Goal: Communication & Community: Answer question/provide support

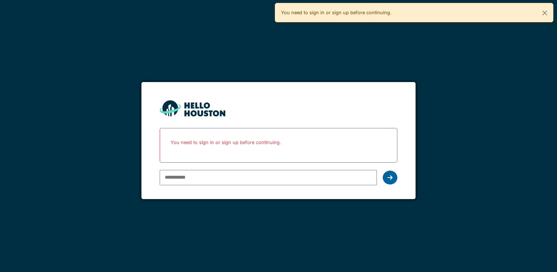
type input "**********"
click at [389, 180] on div at bounding box center [390, 178] width 15 height 14
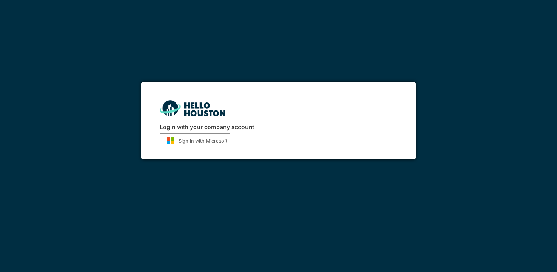
click at [194, 143] on button "Sign in with Microsoft" at bounding box center [195, 140] width 70 height 15
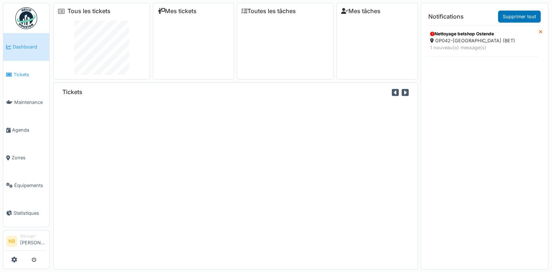
click at [20, 71] on span "Tickets" at bounding box center [29, 74] width 33 height 7
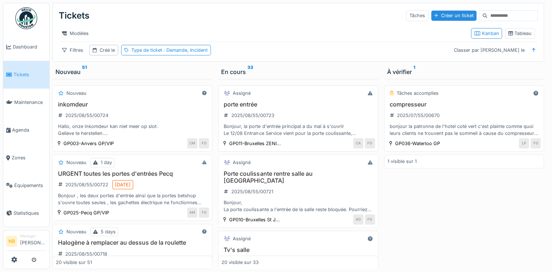
drag, startPoint x: 156, startPoint y: 117, endPoint x: 193, endPoint y: 131, distance: 39.0
click at [156, 117] on div "inkomdeur 2025/08/55/00724 Hallo, onze inkomdeur kan niet meer op slot. Gelieve…" at bounding box center [132, 119] width 153 height 36
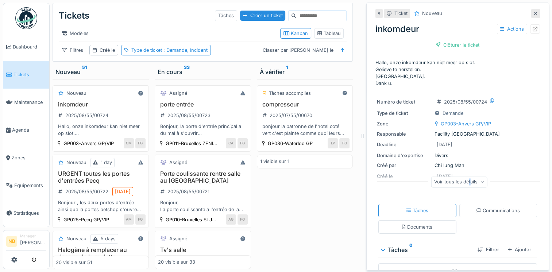
click at [462, 185] on div "Voir tous les détails" at bounding box center [459, 182] width 57 height 11
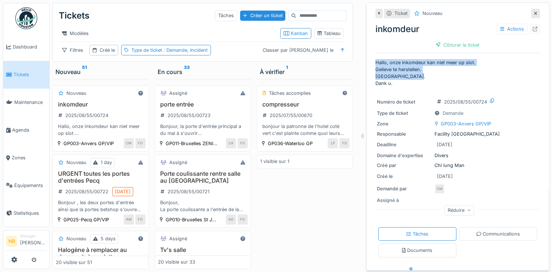
drag, startPoint x: 366, startPoint y: 60, endPoint x: 390, endPoint y: 80, distance: 31.0
click at [390, 80] on div "Ticket Nouveau inkomdeur Actions Clôturer le ticket Hallo, onze inkomdeur kan n…" at bounding box center [457, 137] width 183 height 268
copy p "Hallo, onze inkomdeur kan niet meer op slot. Gelieve te herstellen. Dringend. D…"
click at [502, 172] on div "Créé le 10/08/2025" at bounding box center [458, 176] width 162 height 9
click at [218, 184] on h3 "Porte coulissante rentre salle au Pacific HS" at bounding box center [203, 177] width 90 height 14
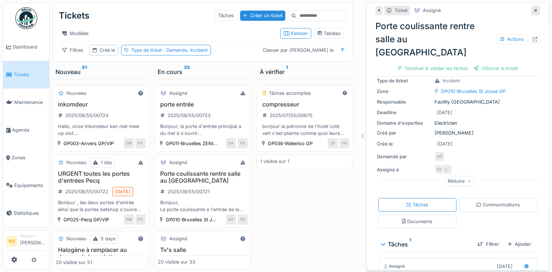
scroll to position [162, 0]
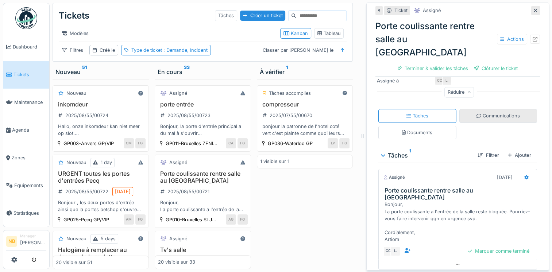
click at [480, 112] on div "Communications" at bounding box center [497, 115] width 43 height 7
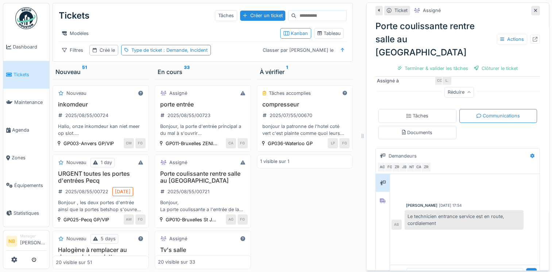
click at [404, 178] on div at bounding box center [464, 187] width 147 height 19
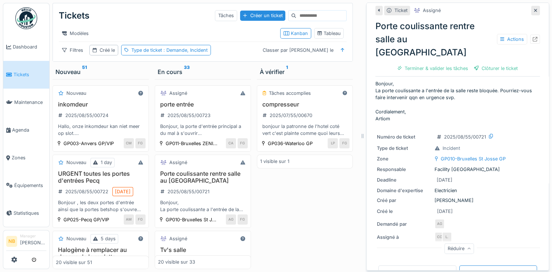
scroll to position [0, 0]
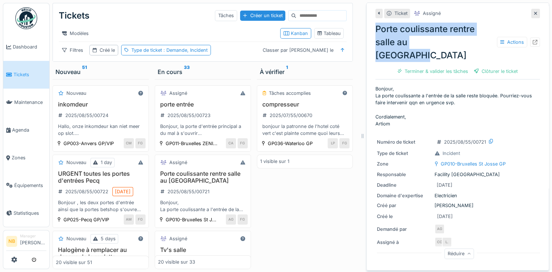
drag, startPoint x: 368, startPoint y: 21, endPoint x: 454, endPoint y: 39, distance: 88.3
click at [454, 39] on div "Ticket Assigné Porte coulissante rentre salle au Pacific HS Actions Terminer & …" at bounding box center [457, 137] width 183 height 268
drag, startPoint x: 454, startPoint y: 39, endPoint x: 426, endPoint y: 34, distance: 28.6
copy div "Porte coulissante rentre salle au [GEOGRAPHIC_DATA]"
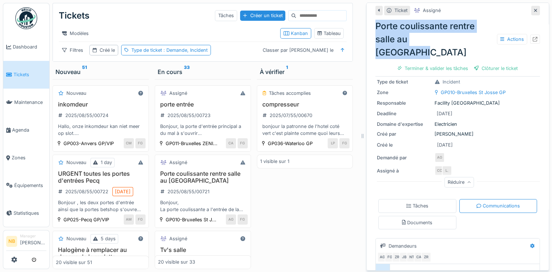
scroll to position [170, 0]
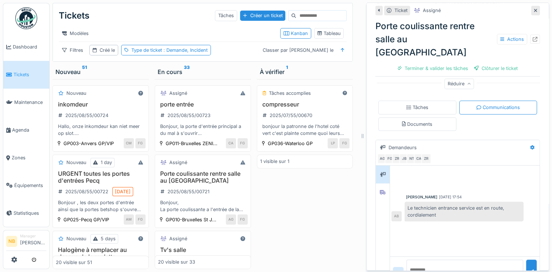
click at [297, 12] on input at bounding box center [321, 16] width 50 height 10
click at [15, 154] on span "Zones" at bounding box center [29, 157] width 35 height 7
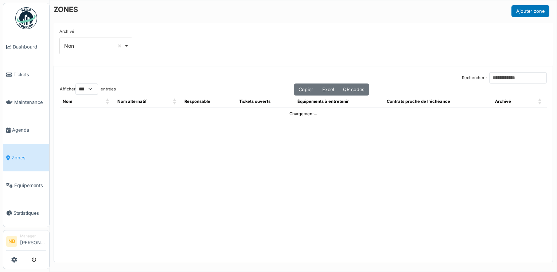
select select "***"
click at [489, 79] on input "Rechercher :" at bounding box center [518, 77] width 58 height 11
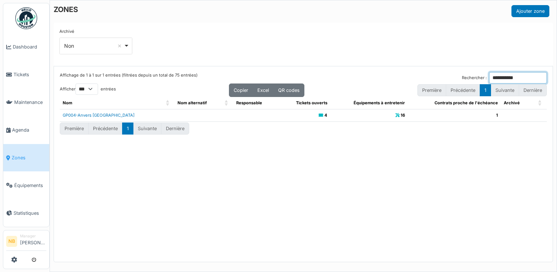
type input "**********"
drag, startPoint x: 95, startPoint y: 112, endPoint x: 102, endPoint y: 120, distance: 10.6
click at [94, 111] on td "GP004-Anvers [GEOGRAPHIC_DATA]" at bounding box center [117, 115] width 115 height 12
click at [85, 112] on td "GP004-Anvers [GEOGRAPHIC_DATA]" at bounding box center [117, 115] width 115 height 12
click at [93, 116] on link "GP004-Anvers [GEOGRAPHIC_DATA]" at bounding box center [99, 115] width 72 height 5
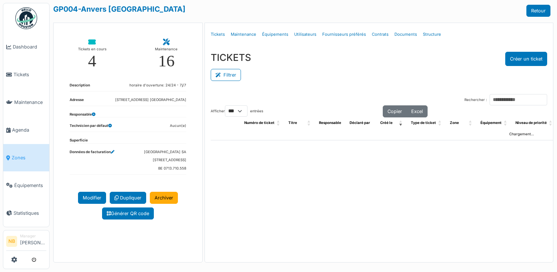
select select "***"
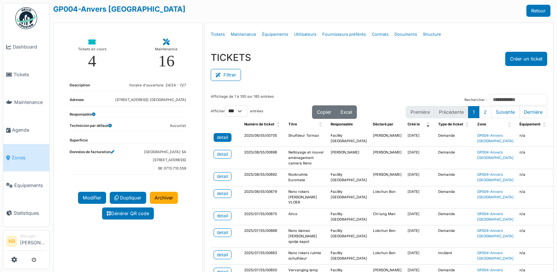
click at [220, 140] on div "detail" at bounding box center [222, 137] width 11 height 7
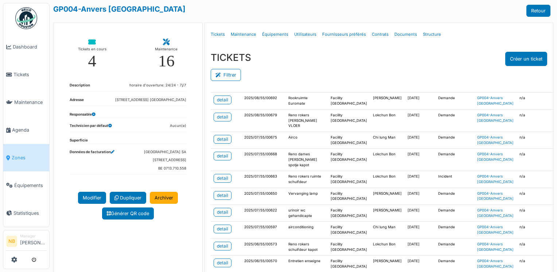
scroll to position [85, 0]
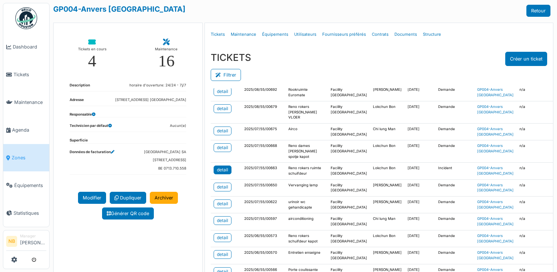
click at [221, 173] on div "detail" at bounding box center [222, 170] width 11 height 7
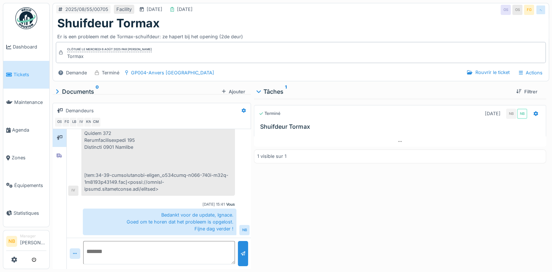
scroll to position [5, 0]
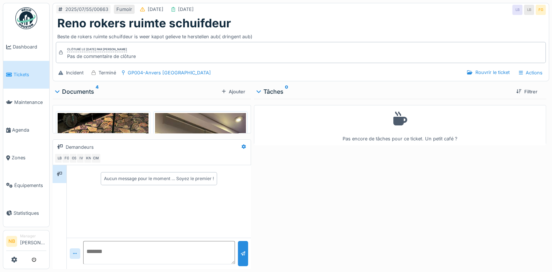
click at [106, 127] on img at bounding box center [103, 173] width 91 height 121
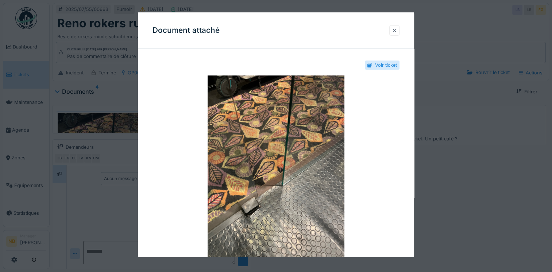
click at [396, 31] on div at bounding box center [394, 30] width 4 height 7
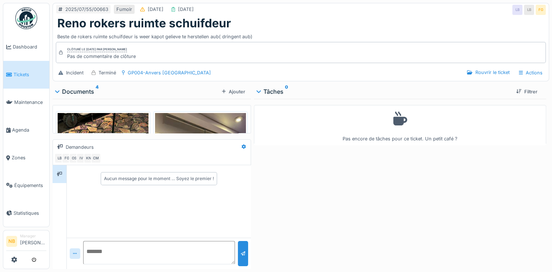
click at [198, 122] on img at bounding box center [200, 173] width 91 height 121
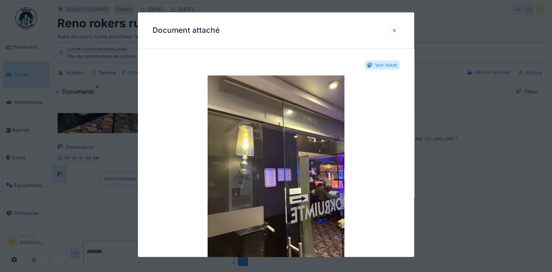
click at [396, 30] on div at bounding box center [394, 30] width 4 height 7
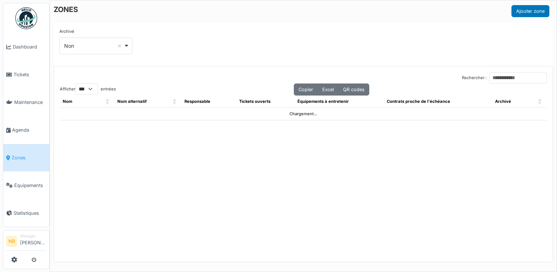
select select "***"
click at [23, 71] on span "Tickets" at bounding box center [29, 74] width 33 height 7
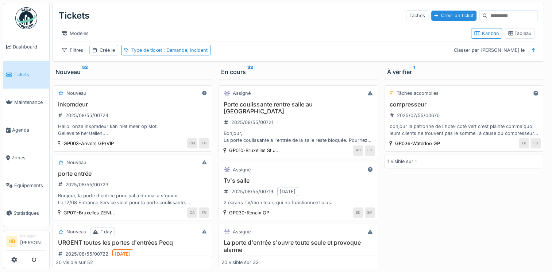
scroll to position [85, 0]
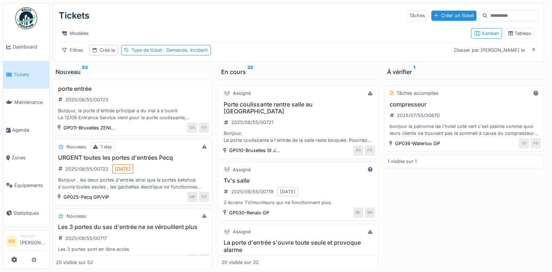
click at [161, 175] on div "URGENT toutes les portes d'entrées Pecq 2025/08/55/00722 [DATE] Bonjour , les d…" at bounding box center [132, 172] width 153 height 36
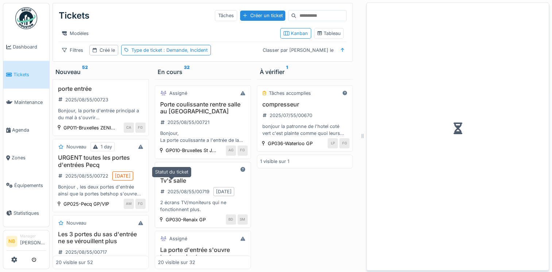
scroll to position [95, 0]
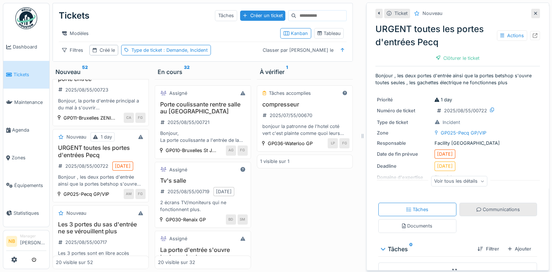
click at [478, 214] on div "Communications" at bounding box center [498, 209] width 78 height 13
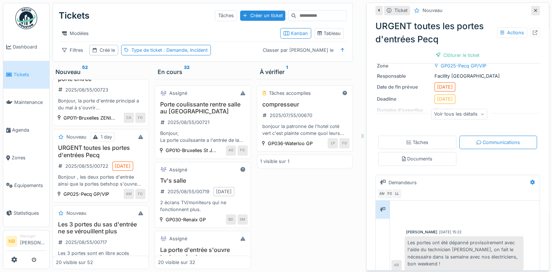
scroll to position [85, 0]
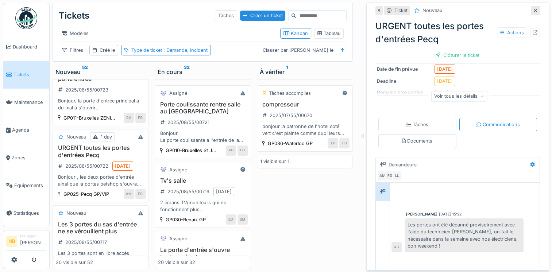
click at [447, 93] on div "Voir tous les détails" at bounding box center [459, 96] width 57 height 11
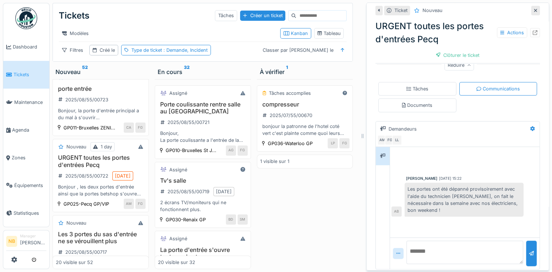
click at [397, 162] on div at bounding box center [464, 160] width 147 height 19
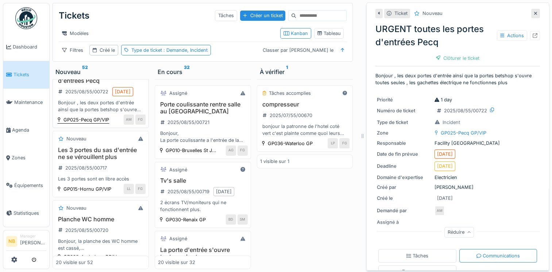
scroll to position [170, 0]
click at [116, 182] on div "Les 3 portes du sas d'entrée ne se vérouillent plus 2025/08/55/00717 Les 3 port…" at bounding box center [101, 164] width 90 height 36
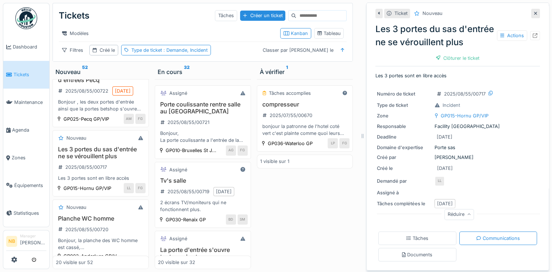
scroll to position [21, 0]
click at [101, 160] on h3 "Les 3 portes du sas d'entrée ne se vérouillent plus" at bounding box center [101, 153] width 90 height 14
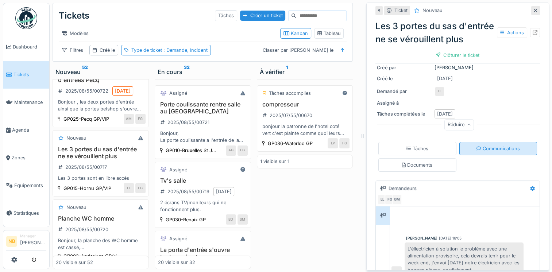
scroll to position [77, 0]
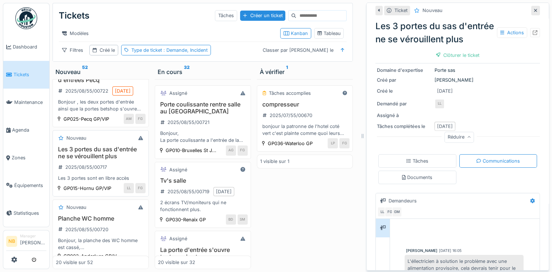
click at [122, 160] on h3 "Les 3 portes du sas d'entrée ne se vérouillent plus" at bounding box center [101, 153] width 90 height 14
drag, startPoint x: 124, startPoint y: 112, endPoint x: 131, endPoint y: 126, distance: 15.8
click at [124, 112] on div "URGENT toutes les portes d'entrées Pecq 2025/08/55/00722 [DATE] Bonjour , les d…" at bounding box center [101, 90] width 90 height 43
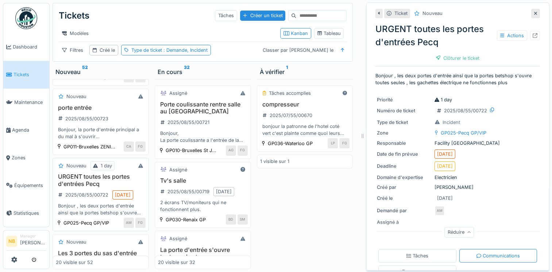
scroll to position [85, 0]
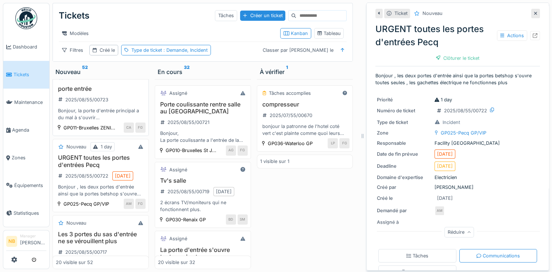
click at [120, 110] on div "porte entrée 2025/08/55/00723 Bonjour, la porte d'entrée principal a du mal à s…" at bounding box center [101, 103] width 90 height 36
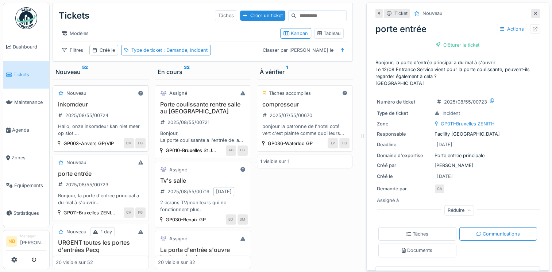
click at [117, 113] on div "inkomdeur 2025/08/55/00724 Hallo, onze inkomdeur kan niet meer op slot. Gelieve…" at bounding box center [101, 119] width 90 height 36
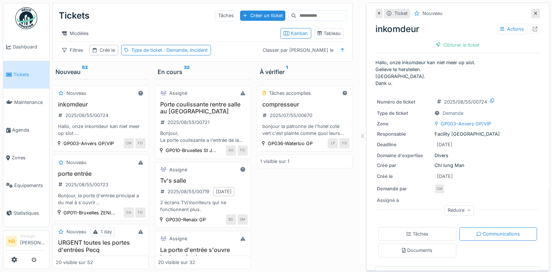
click at [391, 32] on div "inkomdeur Actions" at bounding box center [457, 29] width 164 height 13
click at [390, 30] on div "inkomdeur Actions" at bounding box center [457, 29] width 164 height 13
copy div "inkomdeur"
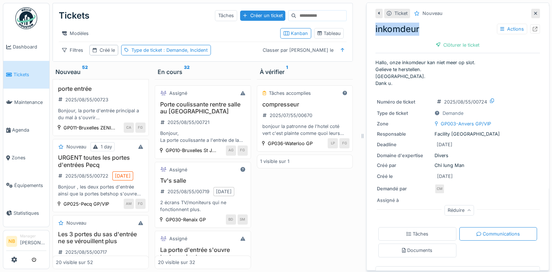
copy div "inkomdeur"
click at [493, 192] on div "Demandé par CM" at bounding box center [458, 189] width 162 height 10
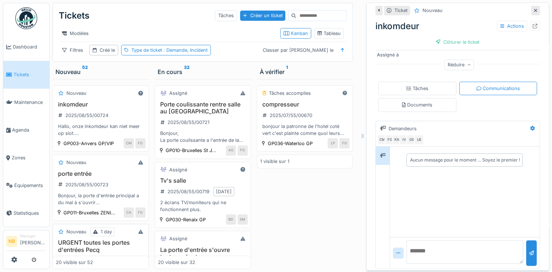
scroll to position [85, 0]
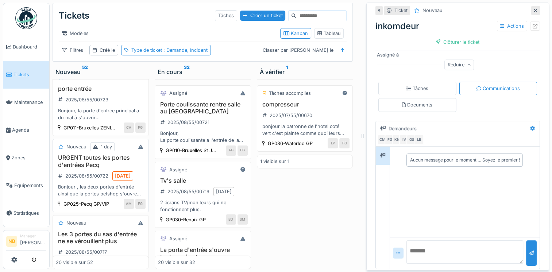
click at [118, 195] on div "URGENT toutes les portes d'entrées Pecq 2025/08/55/00722 [DATE] Bonjour , les d…" at bounding box center [101, 175] width 90 height 43
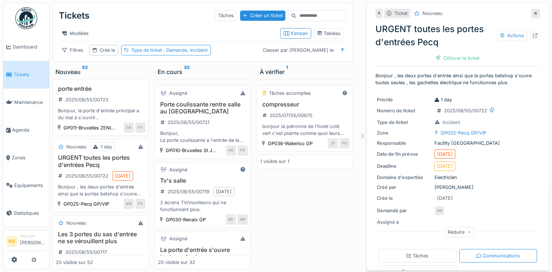
click at [123, 112] on div "porte entrée 2025/08/55/00723 Bonjour, la porte d'entrée principal a du mal à s…" at bounding box center [101, 103] width 90 height 36
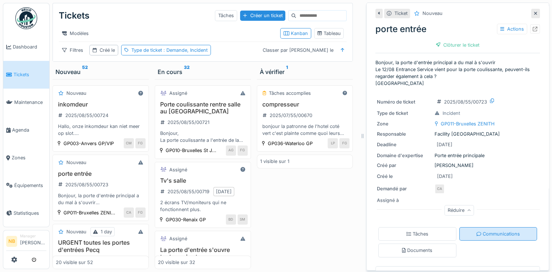
click at [450, 209] on div "Réduire" at bounding box center [459, 210] width 30 height 11
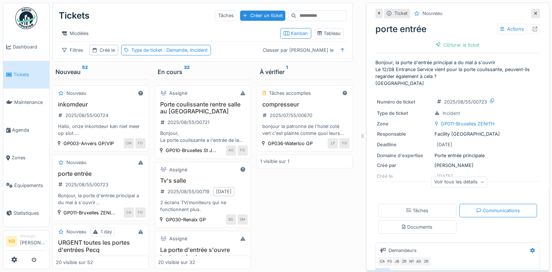
click at [441, 183] on div "Voir tous les détails" at bounding box center [459, 182] width 57 height 11
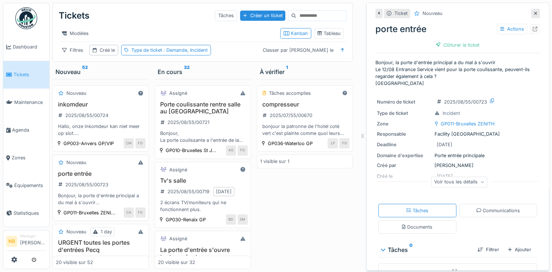
click at [127, 197] on div "porte entrée 2025/08/55/00723 Bonjour, la porte d'entrée principal a du mal à s…" at bounding box center [101, 188] width 90 height 36
click at [97, 167] on div "Nouveau" at bounding box center [101, 162] width 90 height 9
click at [115, 202] on div "porte entrée 2025/08/55/00723 Bonjour, la porte d'entrée principal a du mal à s…" at bounding box center [101, 188] width 90 height 36
click at [70, 183] on div "Nouveau porte entrée 2025/08/55/00723 Bonjour, la porte d'entrée principal a du…" at bounding box center [101, 188] width 96 height 66
click at [86, 182] on div "Nouveau porte entrée 2025/08/55/00723 Bonjour, la porte d'entrée principal a du…" at bounding box center [101, 188] width 96 height 66
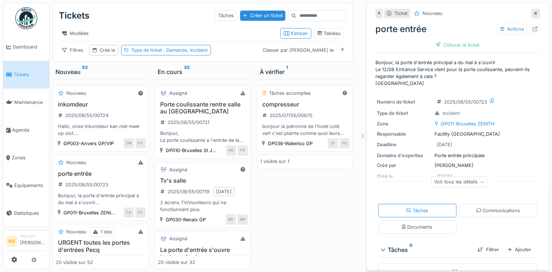
click at [451, 186] on div "Voir tous les détails" at bounding box center [459, 182] width 57 height 11
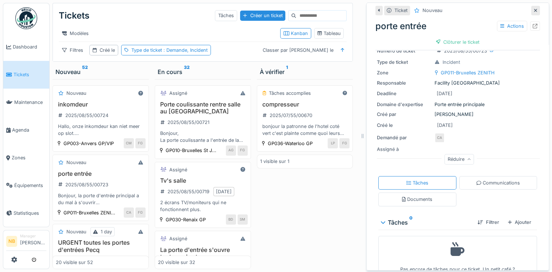
scroll to position [64, 0]
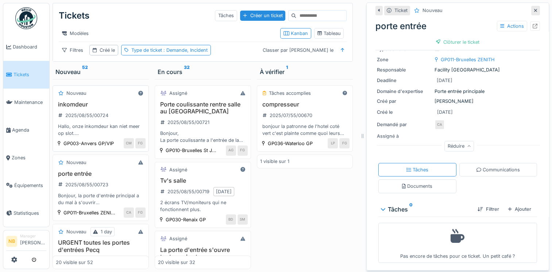
click at [115, 98] on div "Nouveau" at bounding box center [101, 93] width 90 height 9
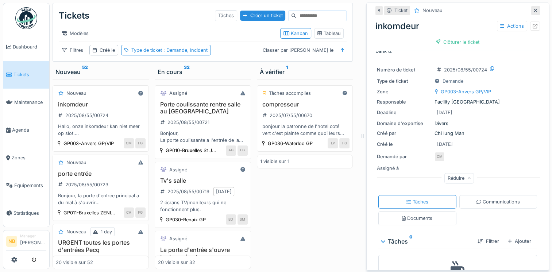
scroll to position [64, 0]
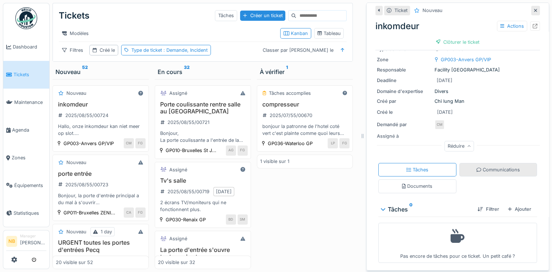
click at [479, 166] on div "Communications" at bounding box center [497, 169] width 43 height 7
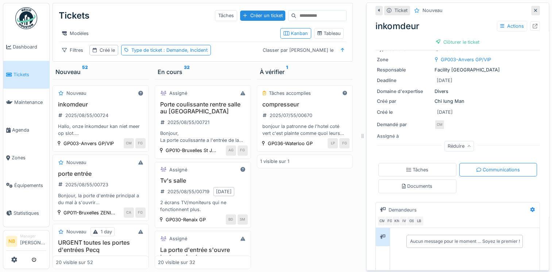
scroll to position [145, 0]
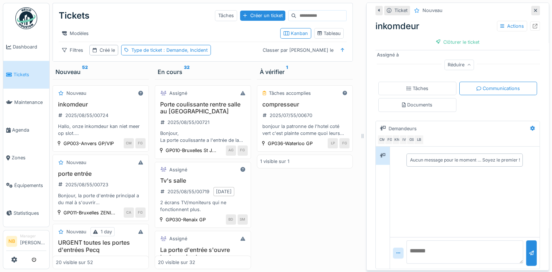
click at [441, 243] on textarea at bounding box center [464, 251] width 117 height 23
click at [456, 241] on textarea at bounding box center [464, 251] width 117 height 23
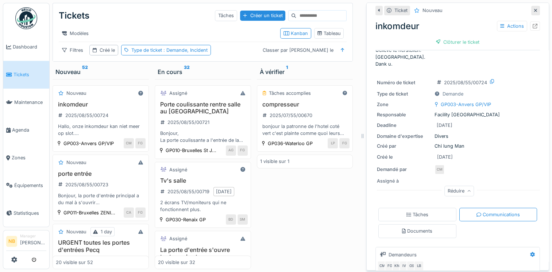
scroll to position [0, 0]
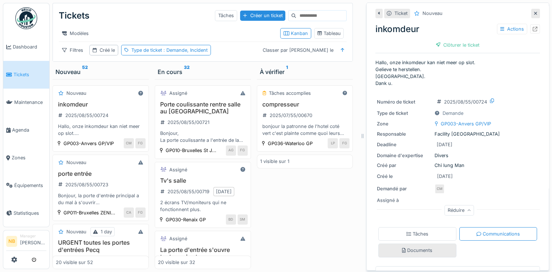
click at [424, 247] on div "Documents" at bounding box center [417, 250] width 30 height 7
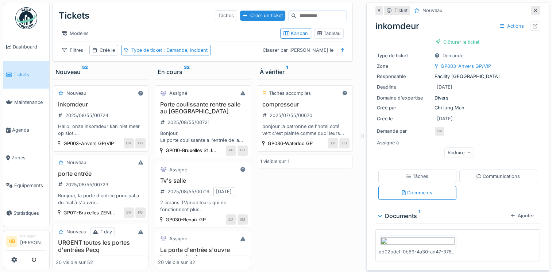
scroll to position [115, 0]
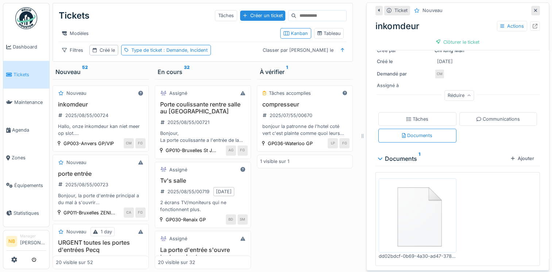
click at [391, 211] on img at bounding box center [417, 215] width 74 height 71
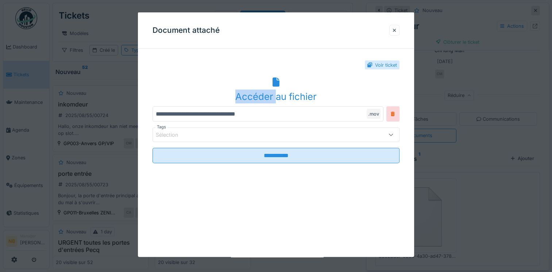
click at [273, 84] on div "Accéder au fichier" at bounding box center [275, 89] width 247 height 28
click at [396, 30] on div at bounding box center [394, 30] width 4 height 7
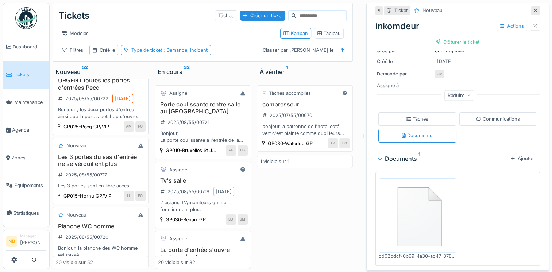
scroll to position [170, 0]
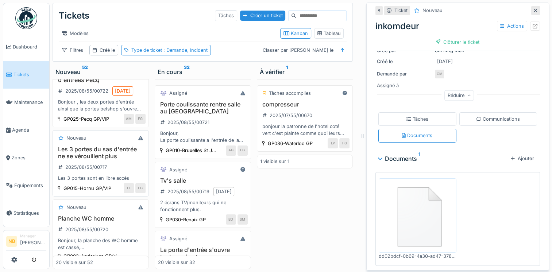
click at [120, 182] on div "Les 3 portes du sas d'entrée ne se vérouillent plus 2025/08/55/00717 Les 3 port…" at bounding box center [101, 164] width 90 height 36
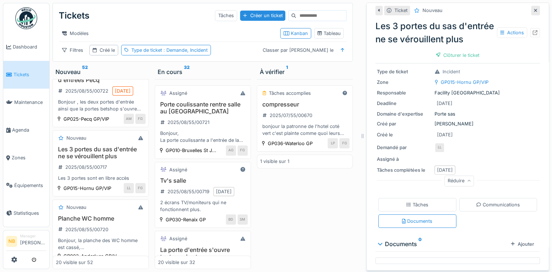
scroll to position [47, 0]
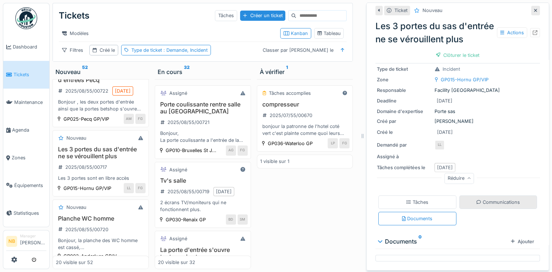
click at [477, 199] on div "Communications" at bounding box center [497, 202] width 43 height 7
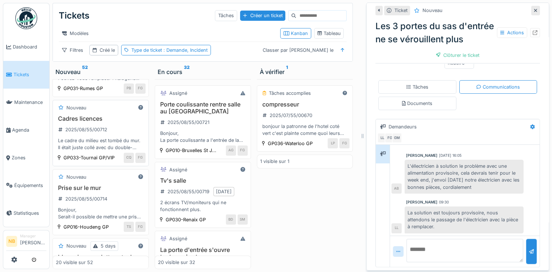
scroll to position [511, 0]
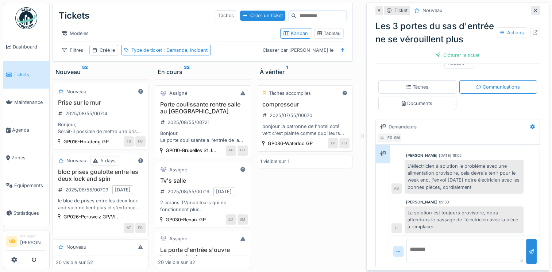
click at [122, 211] on div "bloc prises goulotte entre les deux lock and spin 2025/08/55/00709 11/08/2025 l…" at bounding box center [101, 189] width 90 height 43
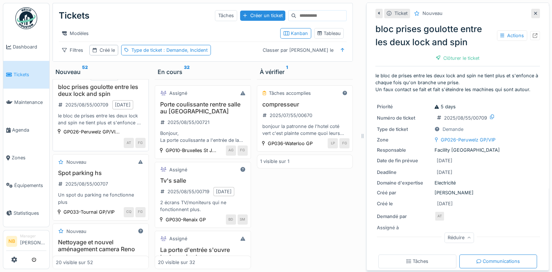
scroll to position [680, 0]
